Goal: Transaction & Acquisition: Complete application form

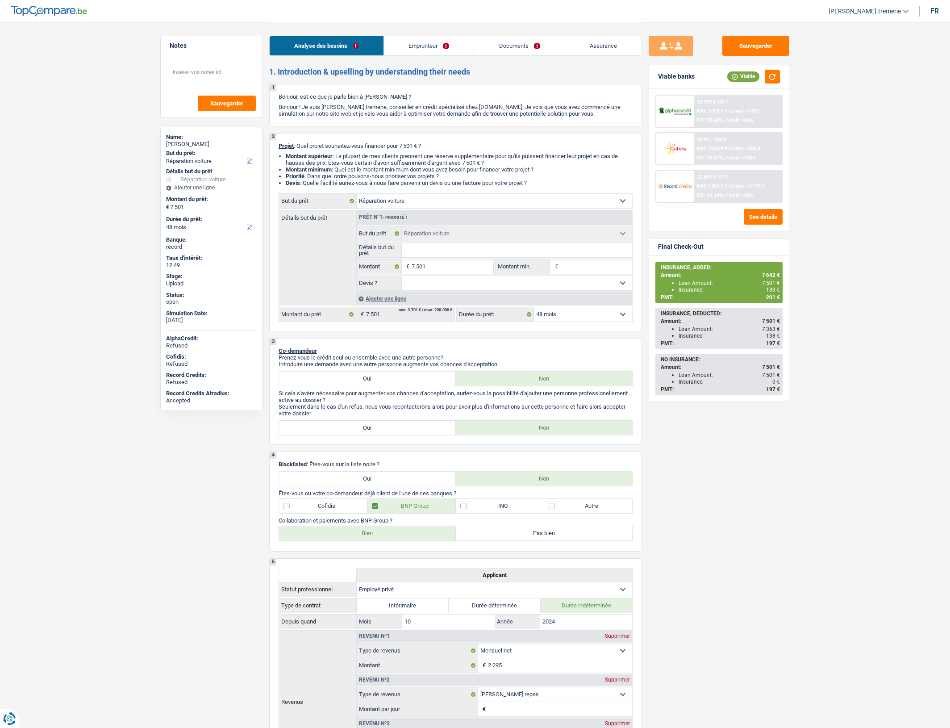
select select "carRepair"
select select "48"
select select "carRepair"
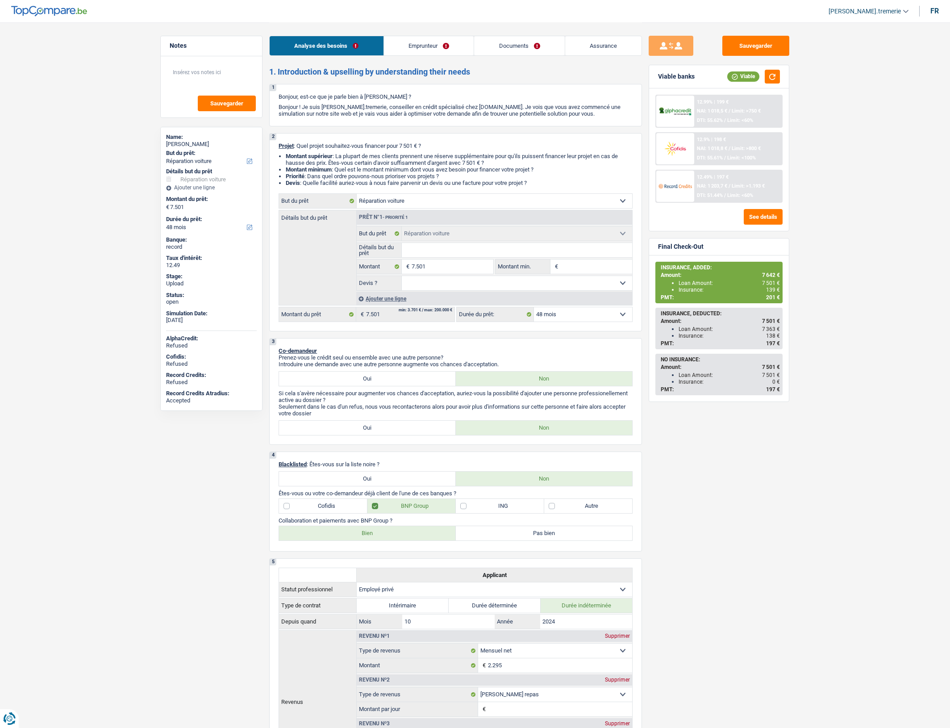
select select "48"
select select "privateEmployee"
select select "netSalary"
select select "mealVouchers"
select select "familyAllowances"
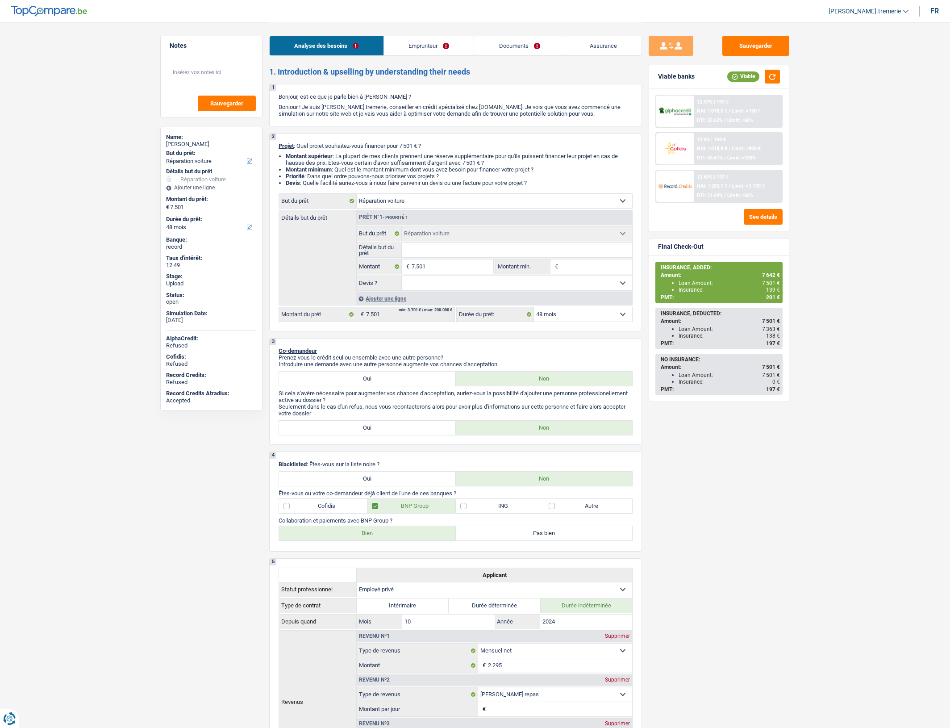
select select "rents"
select select "carLoan"
select select "60"
select select "cardOrCredit"
select select "carRepair"
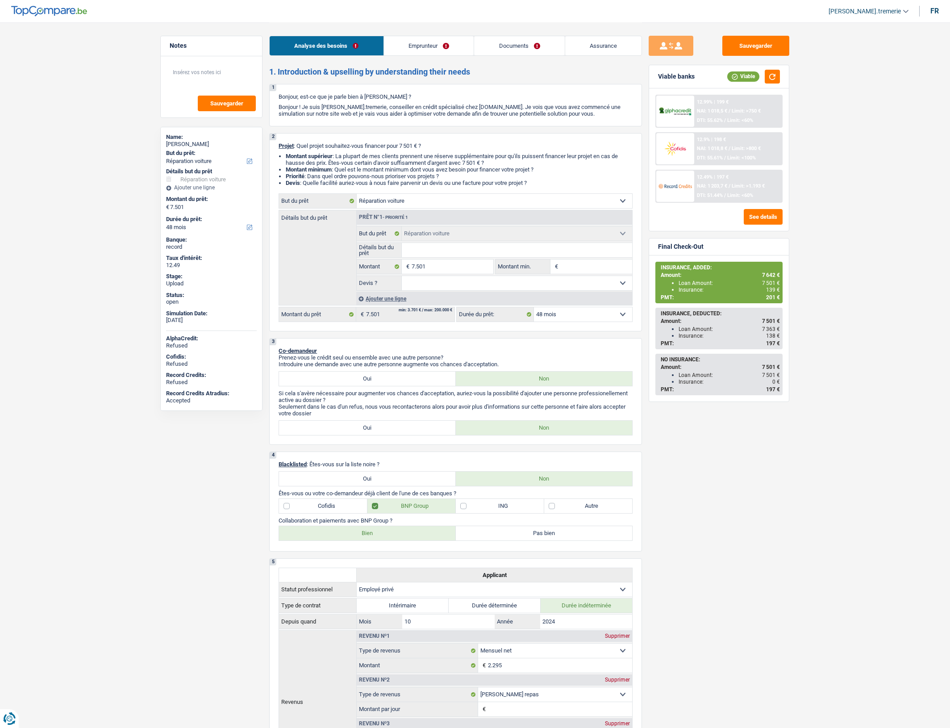
select select "carRepair"
select select "48"
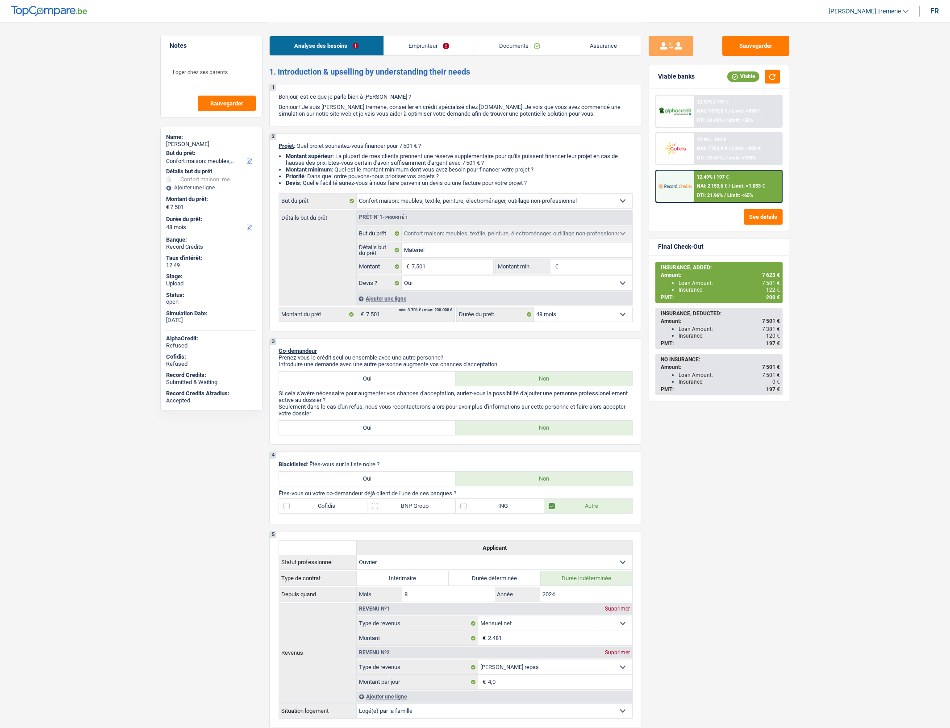
select select "household"
select select "48"
select select "household"
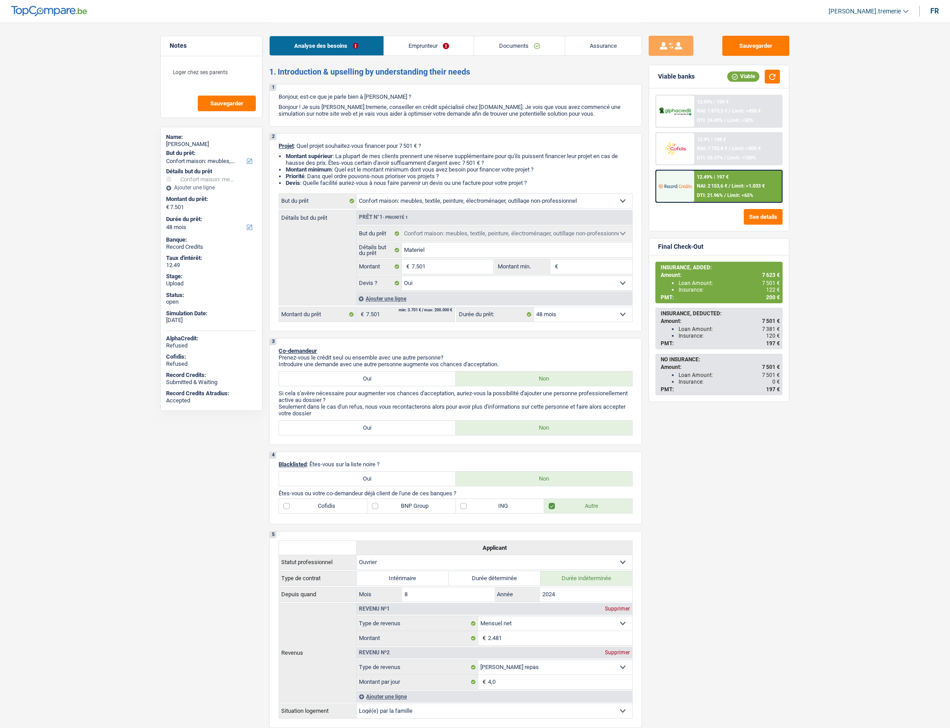
select select "yes"
select select "48"
select select "worker"
select select "netSalary"
select select "mealVouchers"
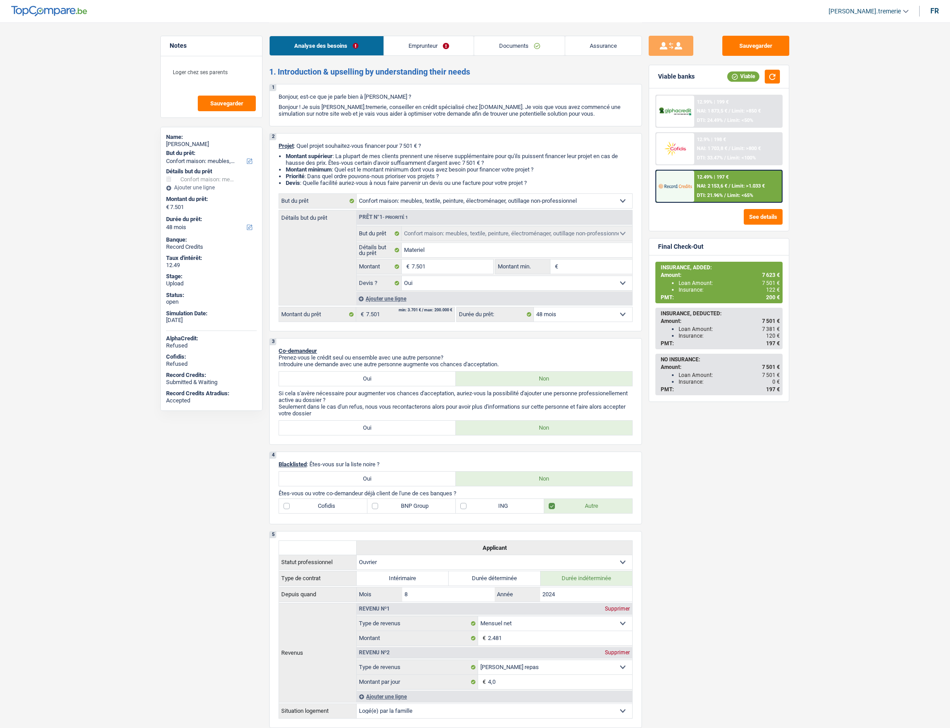
select select "liveWithParents"
select select "carLoan"
select select "60"
select select "household"
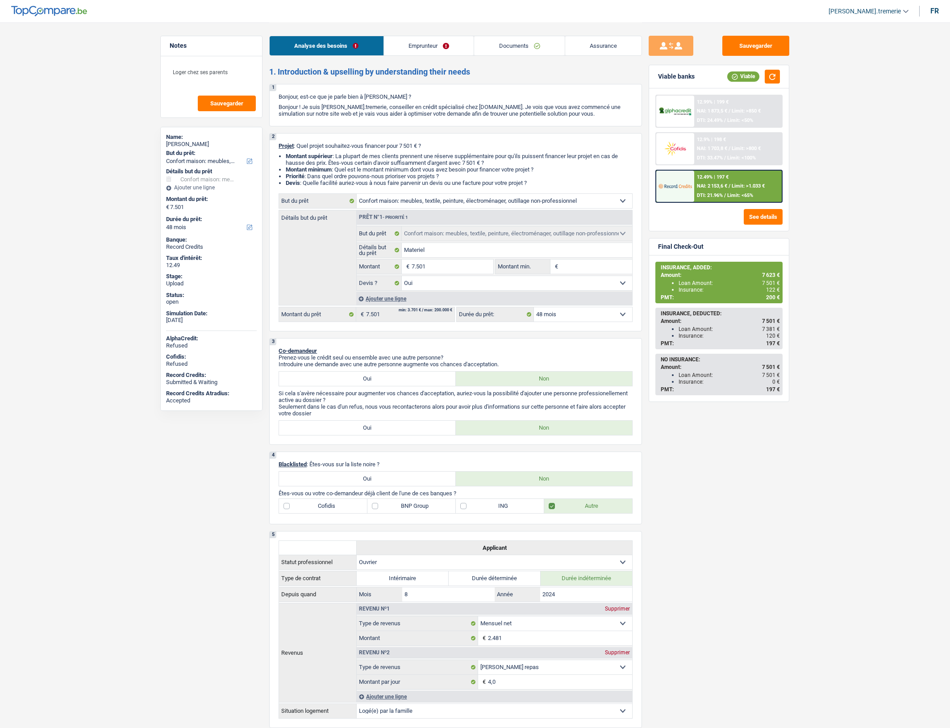
select select "yes"
select select "48"
click at [394, 304] on div "Ajouter une ligne" at bounding box center [494, 298] width 276 height 13
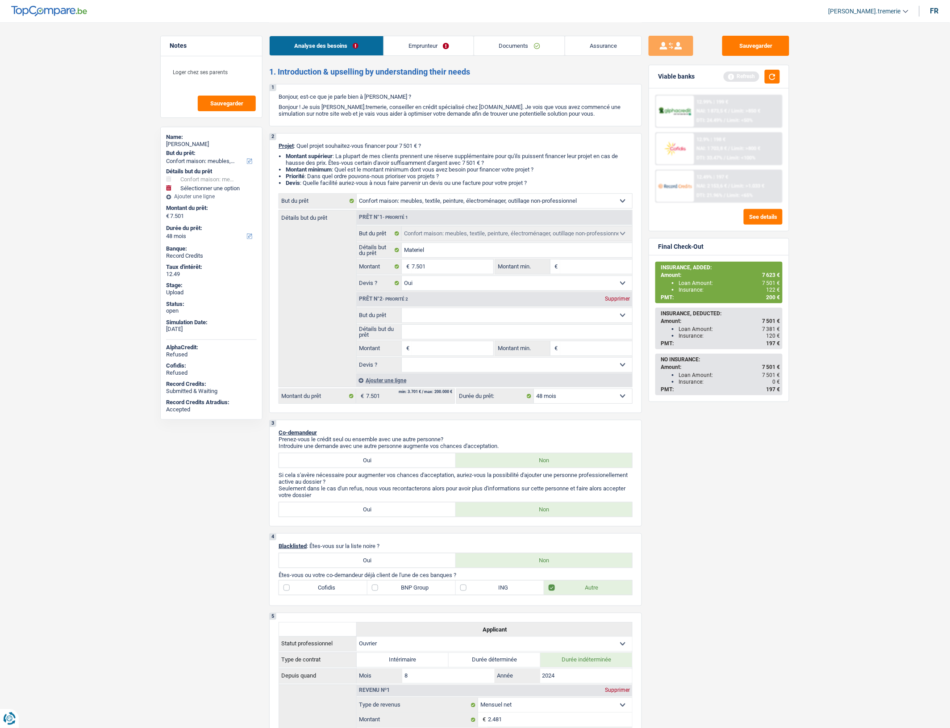
click at [425, 318] on select "Confort maison: meubles, textile, peinture, électroménager, outillage non-profe…" at bounding box center [517, 315] width 231 height 14
select select "insurance"
click at [402, 314] on select "Confort maison: meubles, textile, peinture, électroménager, outillage non-profe…" at bounding box center [517, 315] width 231 height 14
select select "insurance"
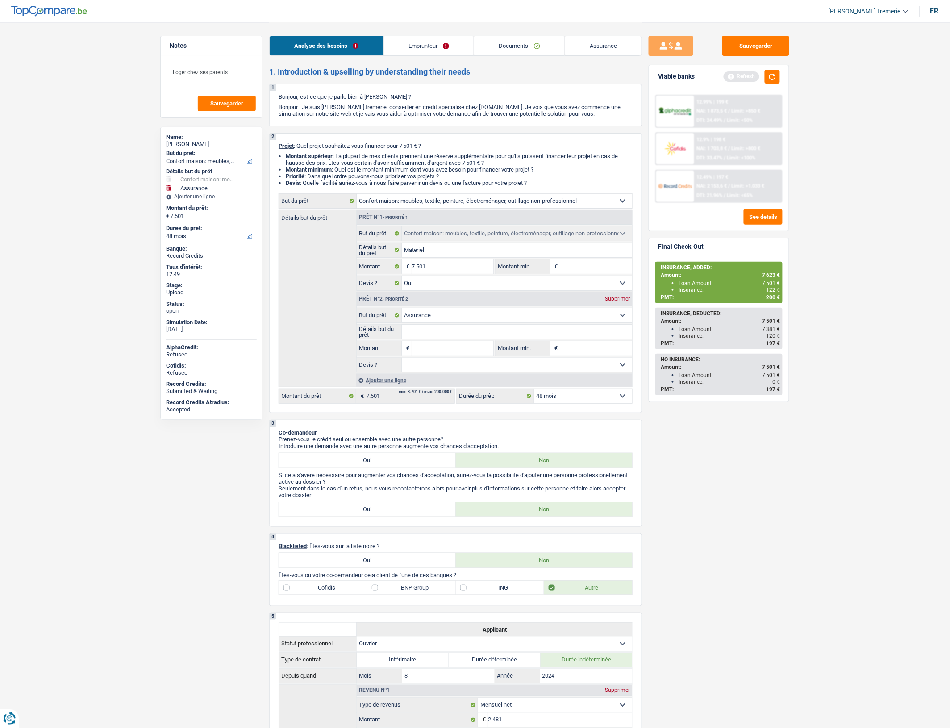
click at [428, 355] on input "Montant" at bounding box center [453, 348] width 82 height 14
type input "1"
type input "12"
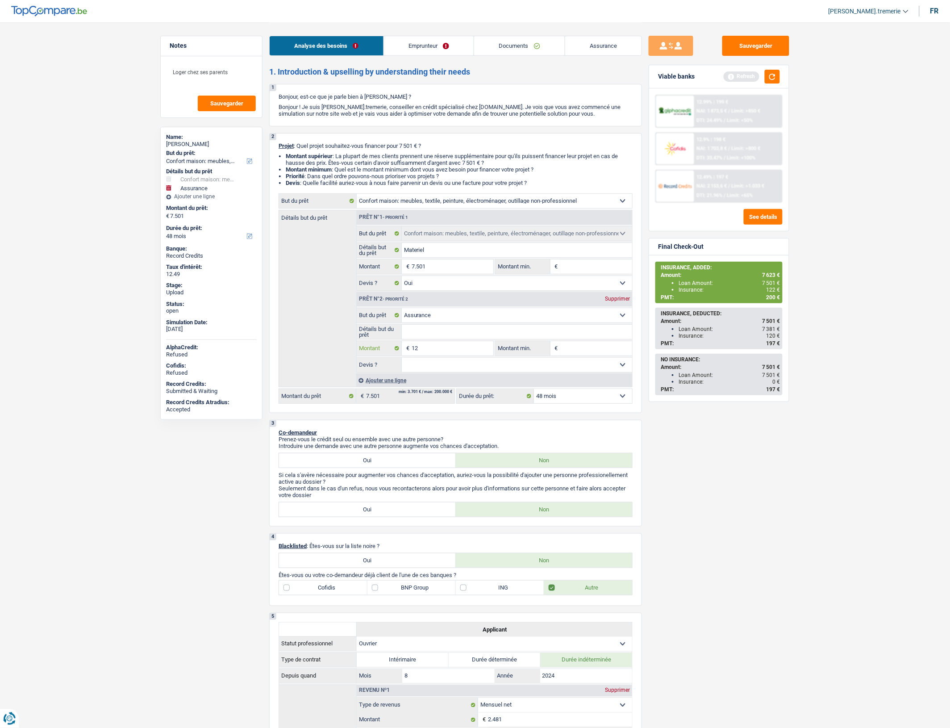
type input "121"
type input "7.622"
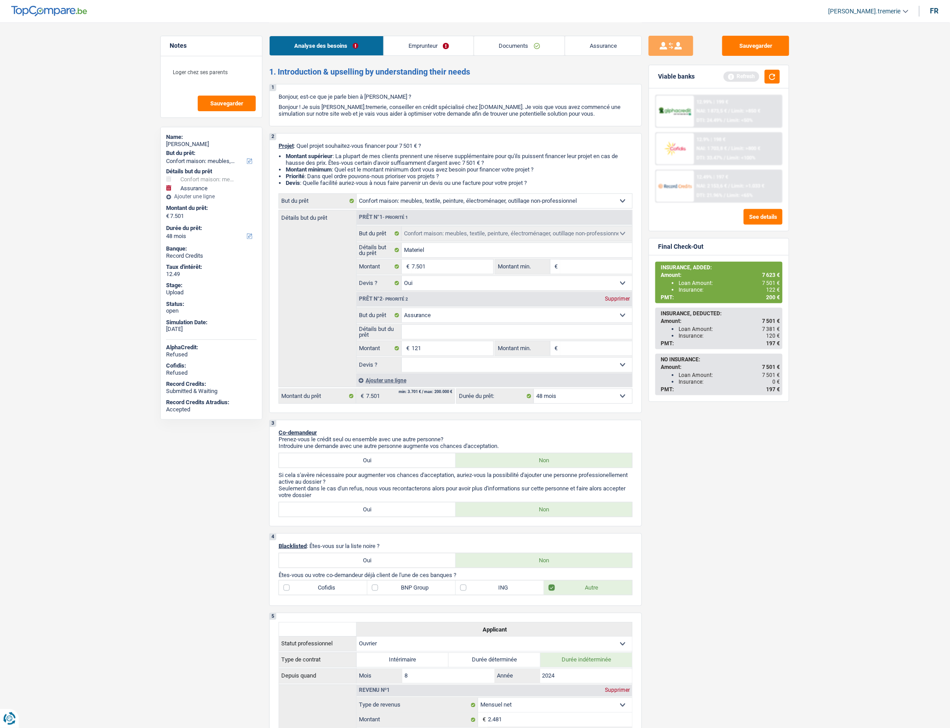
type input "7.622"
click at [745, 43] on button "Sauvegarder" at bounding box center [756, 46] width 67 height 20
